Goal: Entertainment & Leisure: Consume media (video, audio)

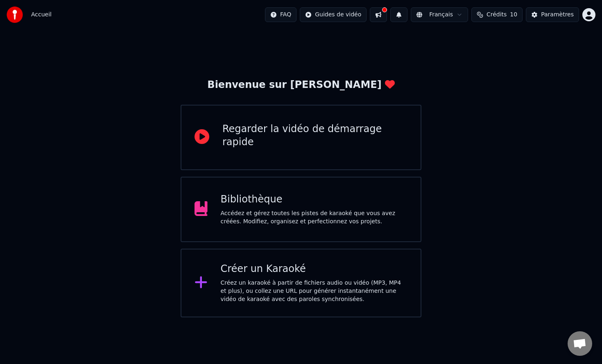
click at [283, 192] on div "Bibliothèque Accédez et gérez toutes les pistes de karaoké que vous avez créées…" at bounding box center [301, 209] width 241 height 65
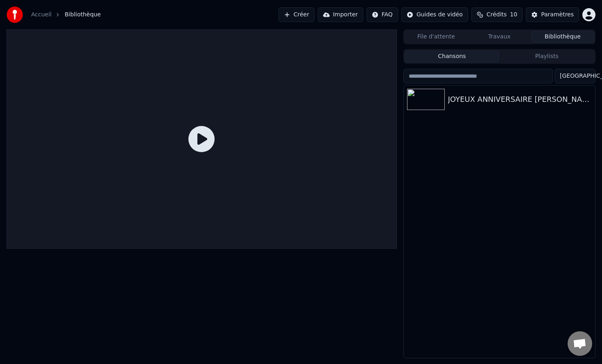
click at [202, 140] on icon at bounding box center [201, 139] width 26 height 26
click at [518, 99] on div "JOYEUX ANNIVERSAIRE [PERSON_NAME]" at bounding box center [515, 99] width 135 height 11
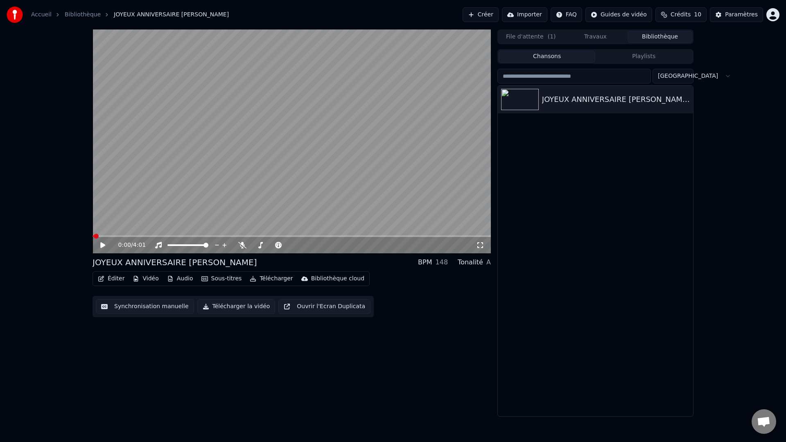
click at [220, 237] on div "0:00 / 4:01" at bounding box center [292, 245] width 398 height 16
click at [93, 235] on span at bounding box center [95, 236] width 5 height 5
click at [100, 246] on icon at bounding box center [102, 245] width 5 height 6
click at [100, 246] on icon at bounding box center [108, 245] width 19 height 7
click at [93, 236] on span at bounding box center [95, 236] width 5 height 5
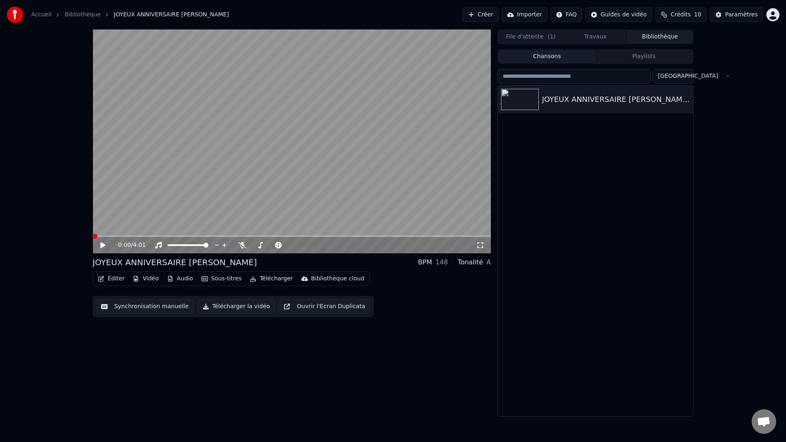
click at [479, 246] on icon at bounding box center [480, 245] width 8 height 7
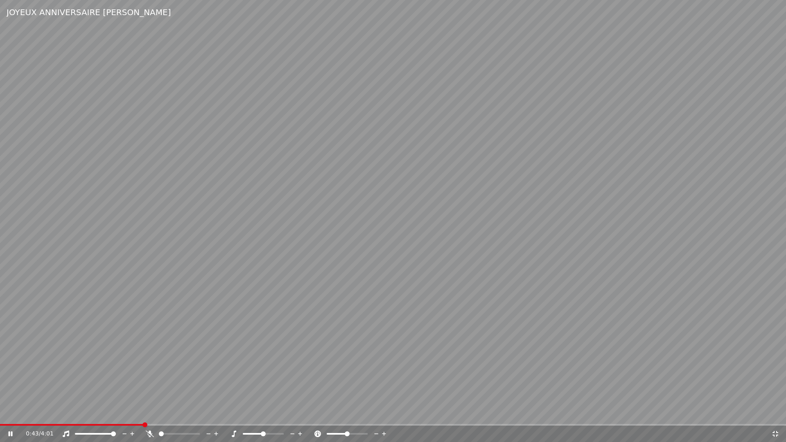
click at [130, 364] on span at bounding box center [71, 425] width 143 height 2
click at [120, 364] on div "0:41 / 4:01" at bounding box center [393, 434] width 786 height 16
click at [116, 364] on div "0:42 / 4:01" at bounding box center [393, 434] width 786 height 16
click at [117, 364] on span at bounding box center [119, 424] width 5 height 5
click at [108, 364] on span at bounding box center [55, 425] width 111 height 2
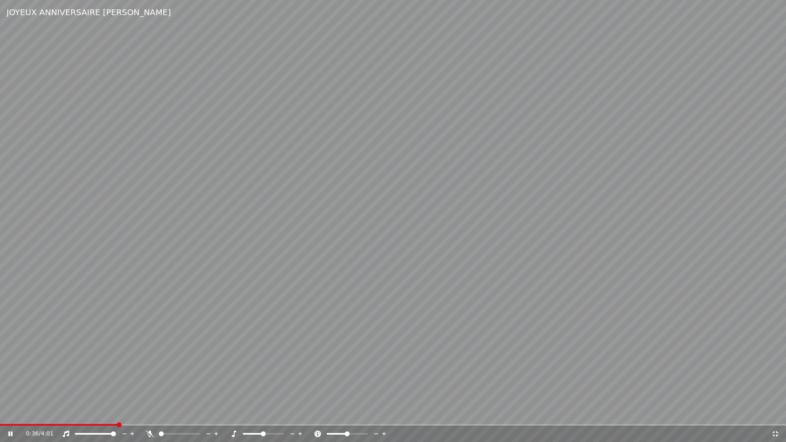
click at [117, 364] on span at bounding box center [119, 424] width 5 height 5
click at [107, 364] on span at bounding box center [109, 424] width 5 height 5
